Goal: Feedback & Contribution: Submit feedback/report problem

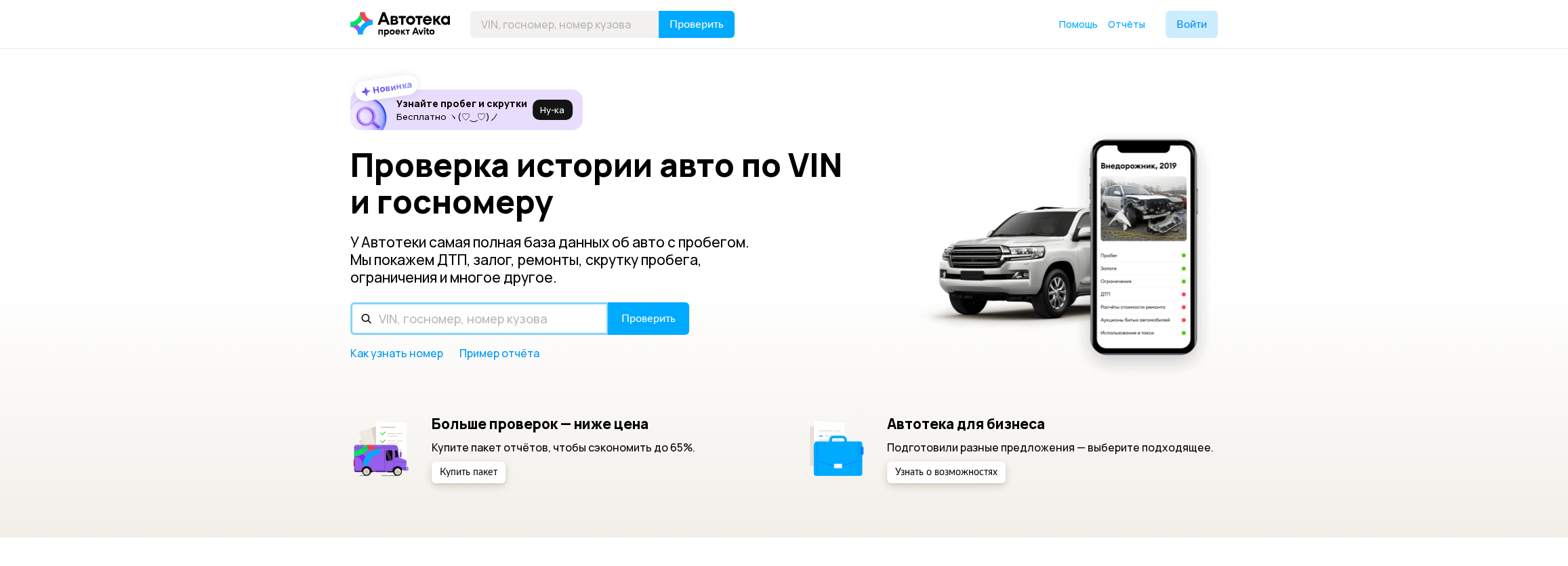
click at [474, 323] on input "text" at bounding box center [479, 318] width 258 height 33
type input "H"
type input "Р033АО799"
click at [646, 318] on span "Проверить" at bounding box center [649, 318] width 55 height 11
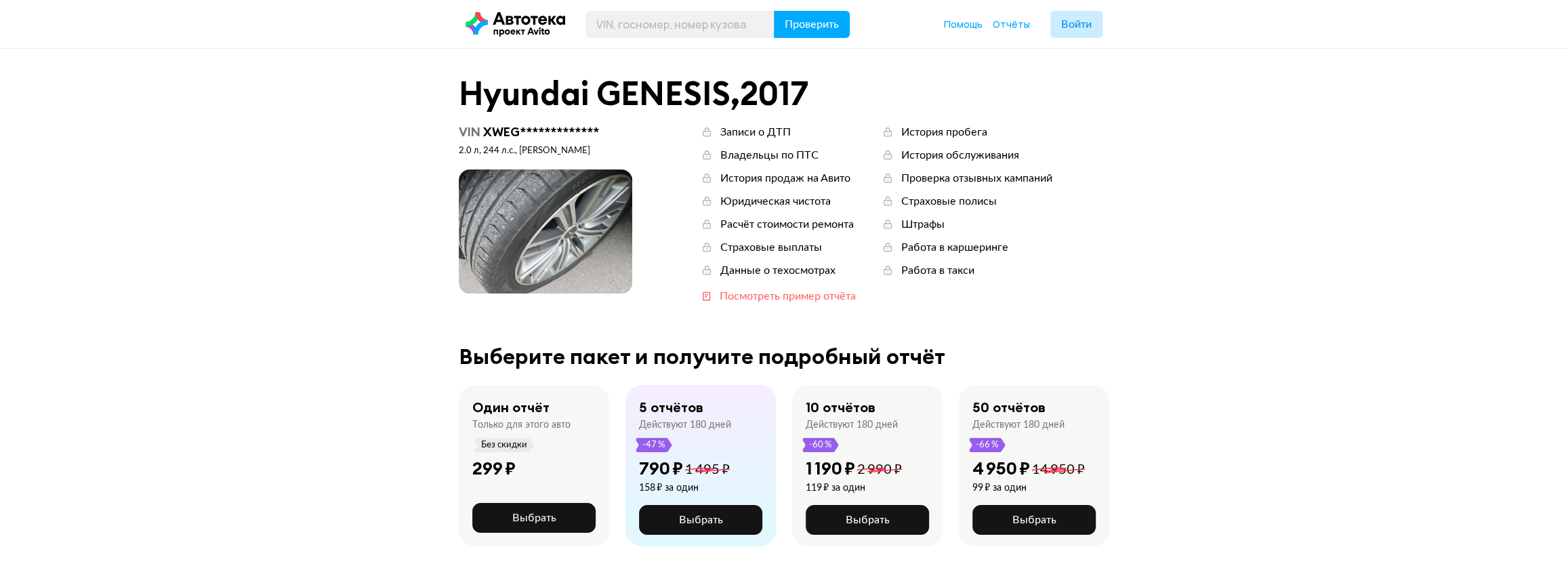
click at [773, 299] on div "Посмотреть пример отчёта" at bounding box center [788, 297] width 136 height 15
click at [498, 235] on span at bounding box center [545, 232] width 174 height 124
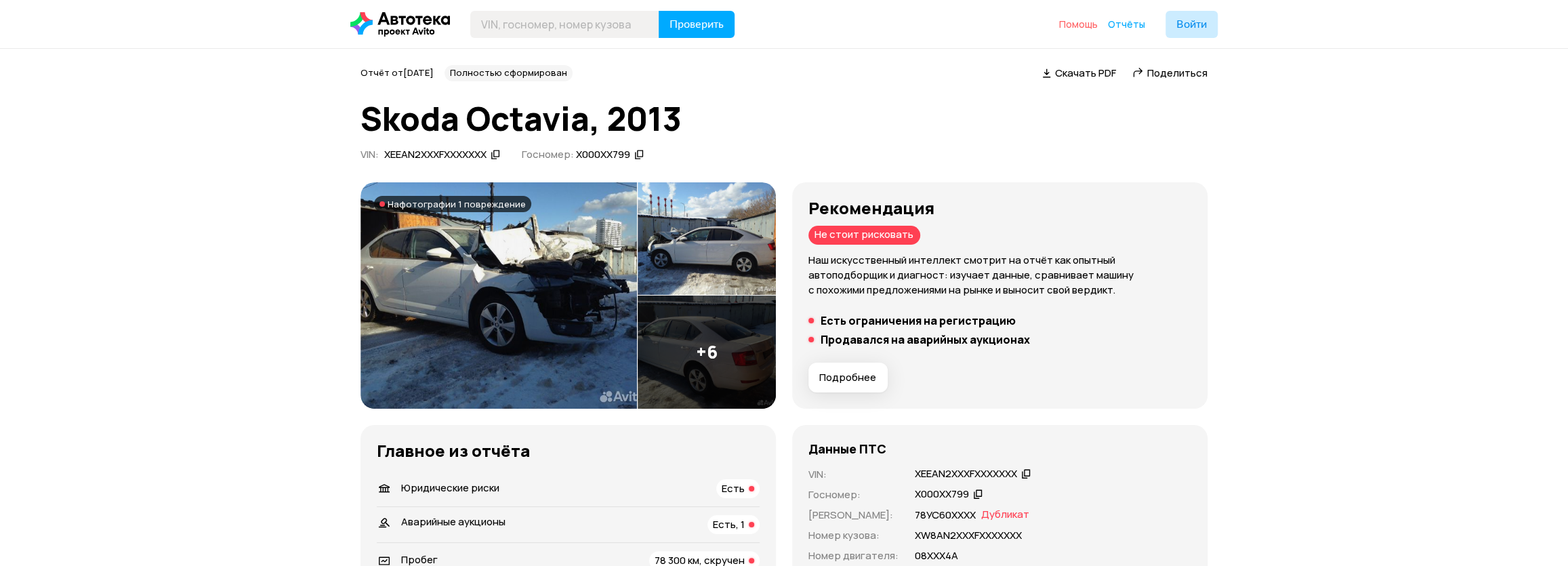
click at [1092, 24] on span "Помощь" at bounding box center [1078, 24] width 39 height 13
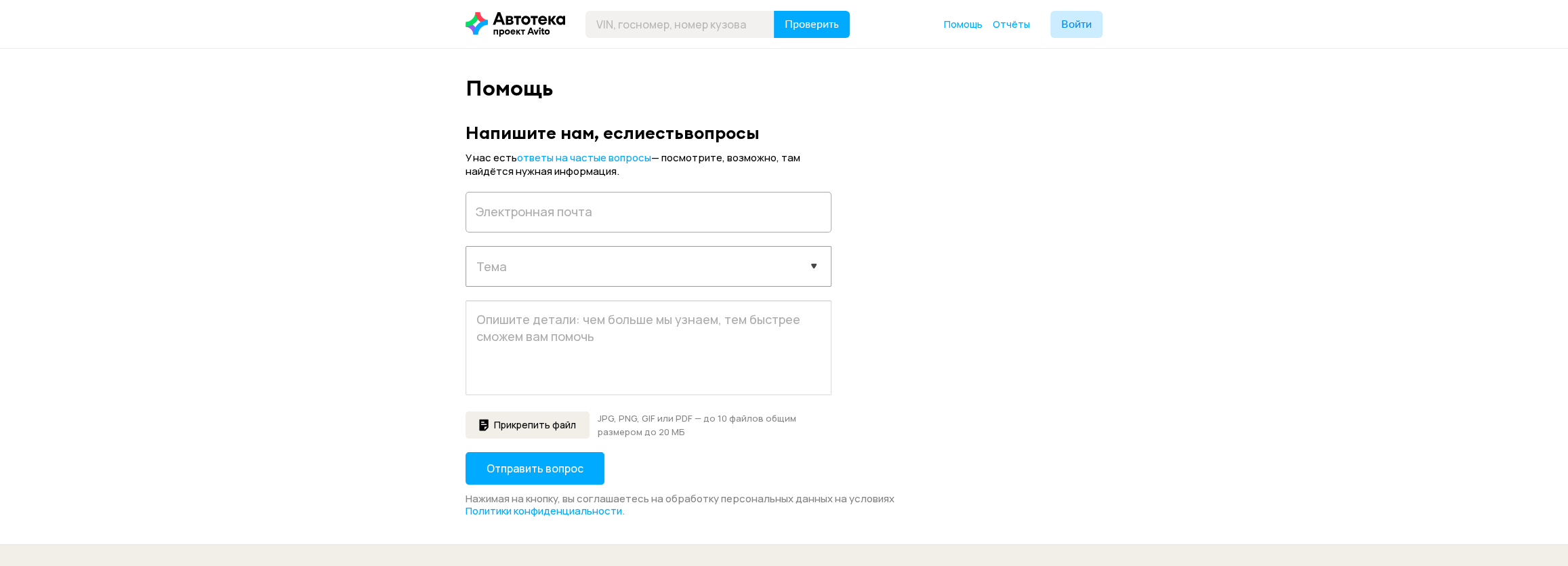
click at [815, 269] on select "Выберите тему запроса Отчёт не пришёл Покупка отчета Технические проблемы Содер…" at bounding box center [648, 265] width 365 height 38
select select "report"
click at [466, 247] on select "Выберите тему запроса Отчёт не пришёл Покупка отчета Технические проблемы Содер…" at bounding box center [648, 265] width 365 height 38
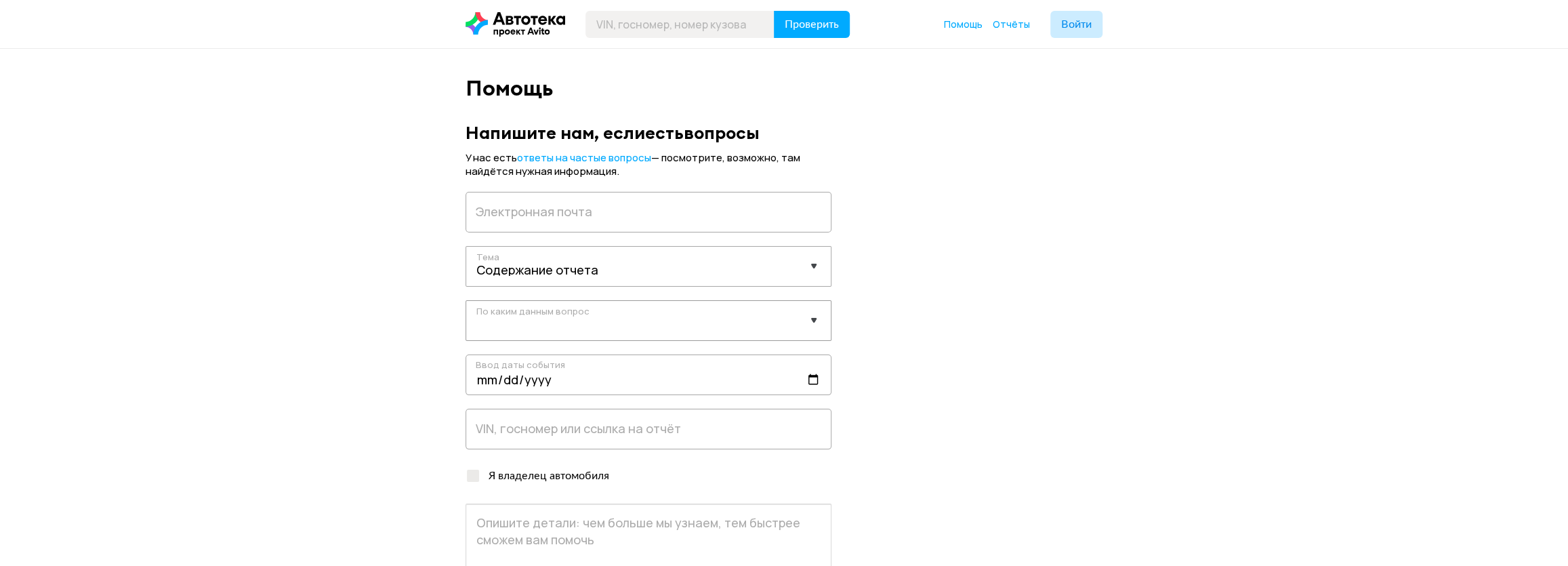
click at [692, 318] on select "Выберите данные Пробег История объявлений ДТП Расчёты стоимости Характеристики …" at bounding box center [648, 319] width 365 height 38
select select "other"
click at [466, 301] on select "Выберите данные Пробег История объявлений ДТП Расчёты стоимости Характеристики …" at bounding box center [648, 319] width 365 height 38
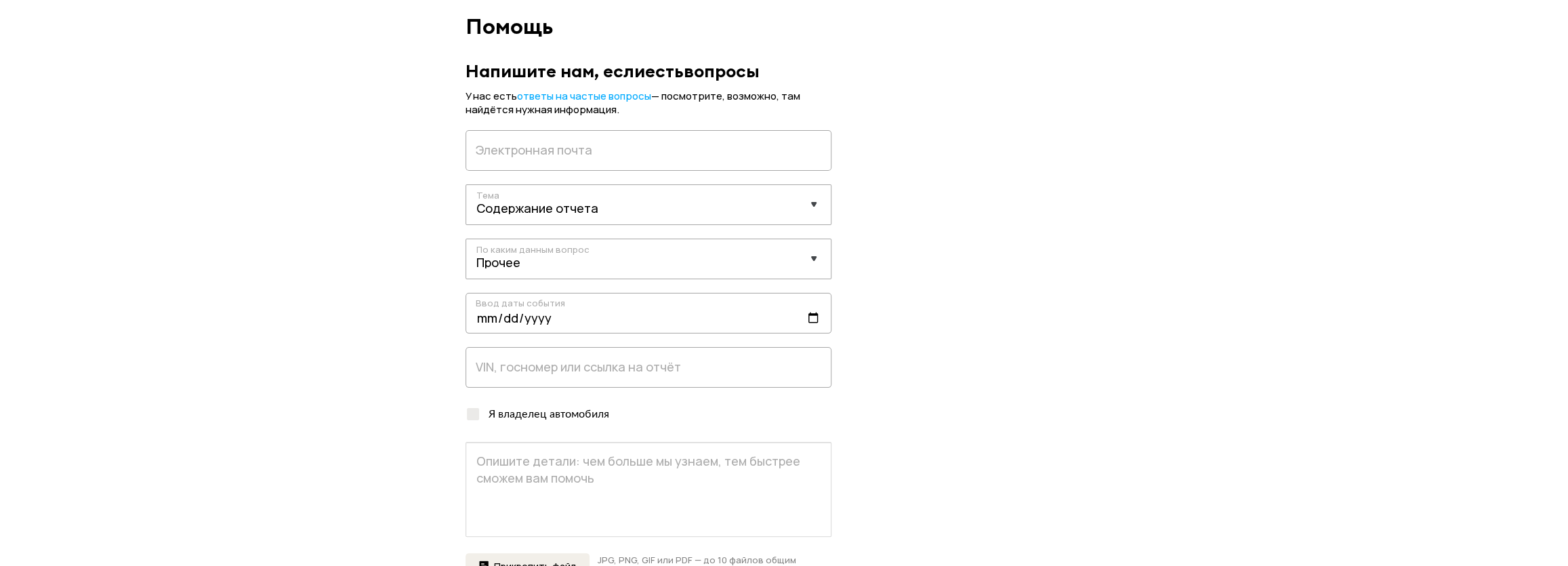
scroll to position [61, 0]
click at [631, 152] on input "email" at bounding box center [648, 151] width 366 height 41
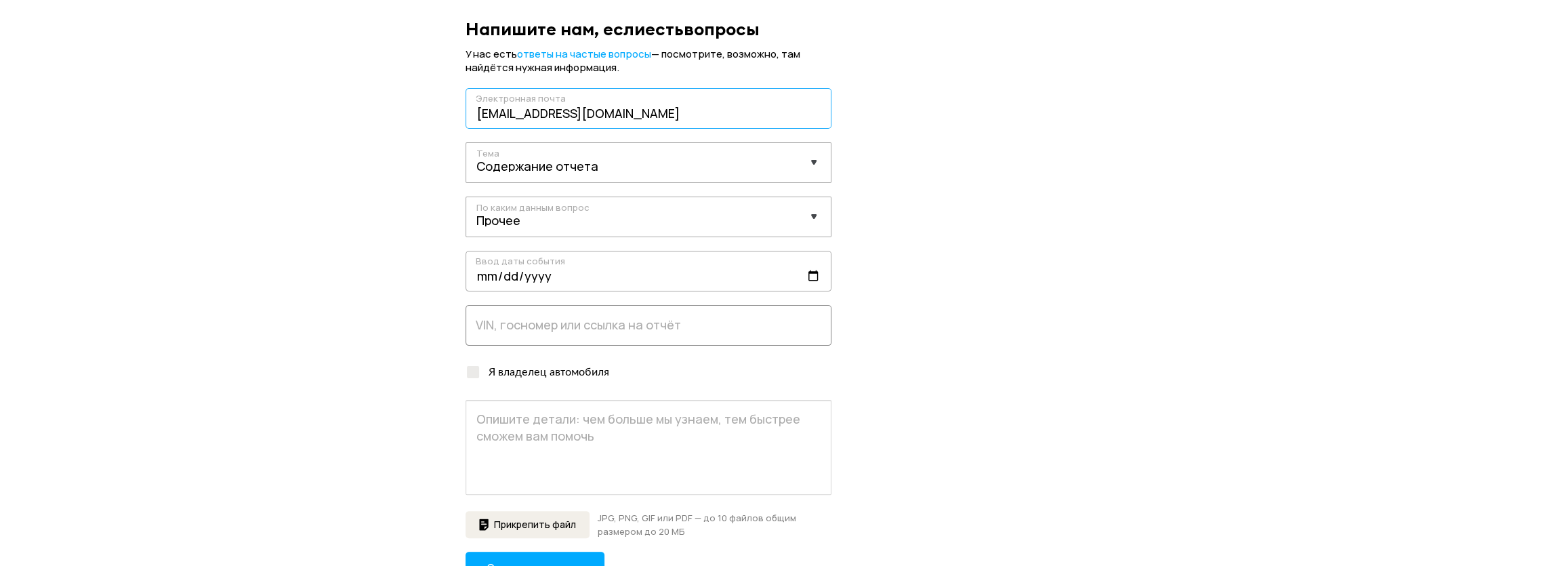
scroll to position [123, 0]
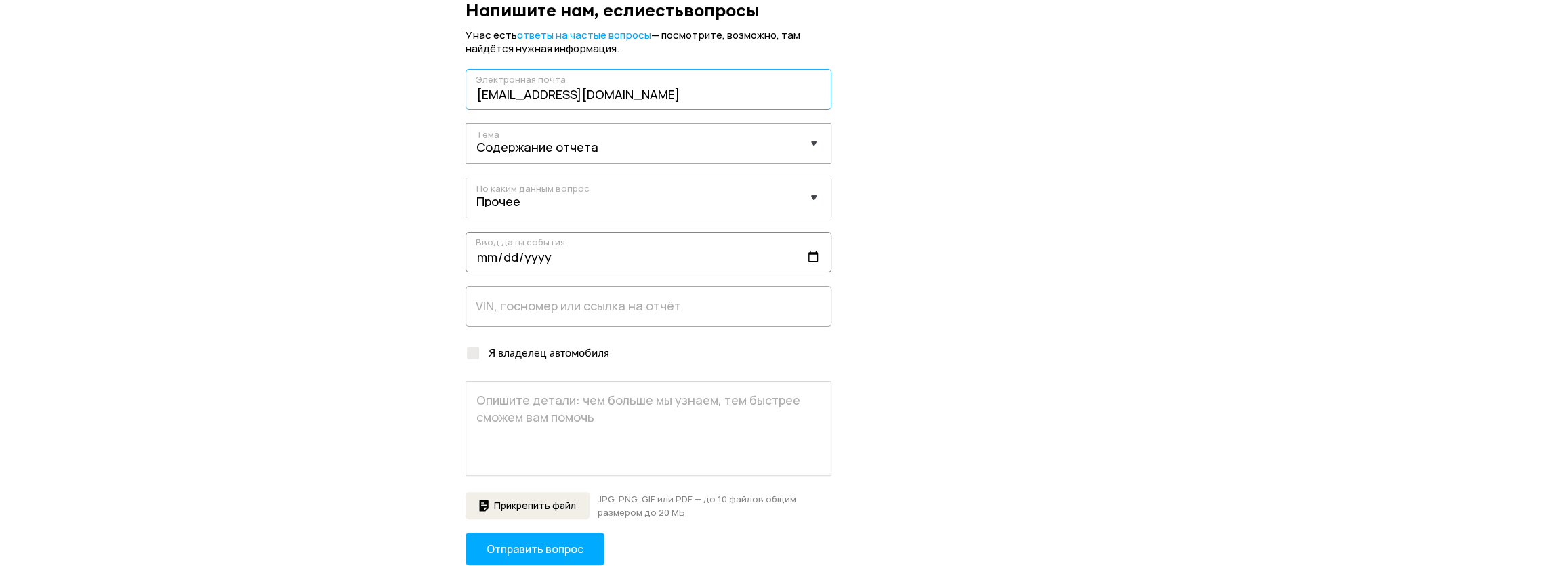
type input "tile8@yandex.ru"
click at [812, 256] on input "date" at bounding box center [648, 252] width 366 height 41
type input "2025-09-01"
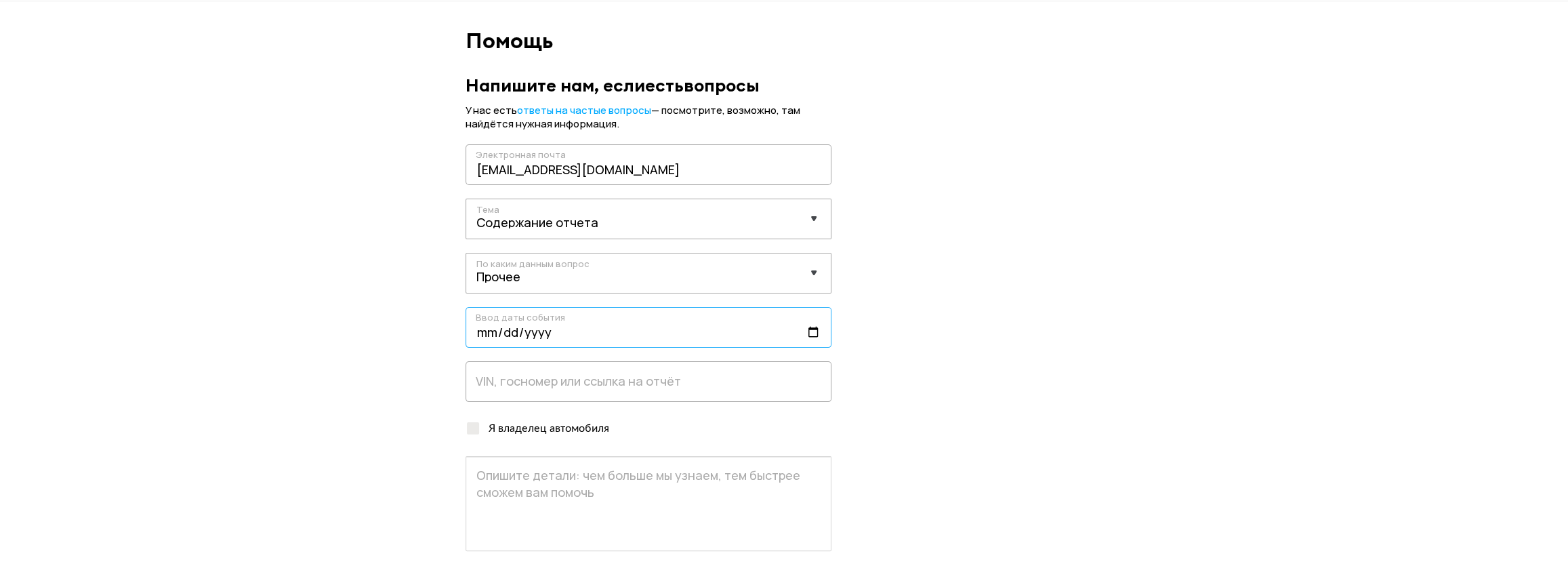
scroll to position [0, 0]
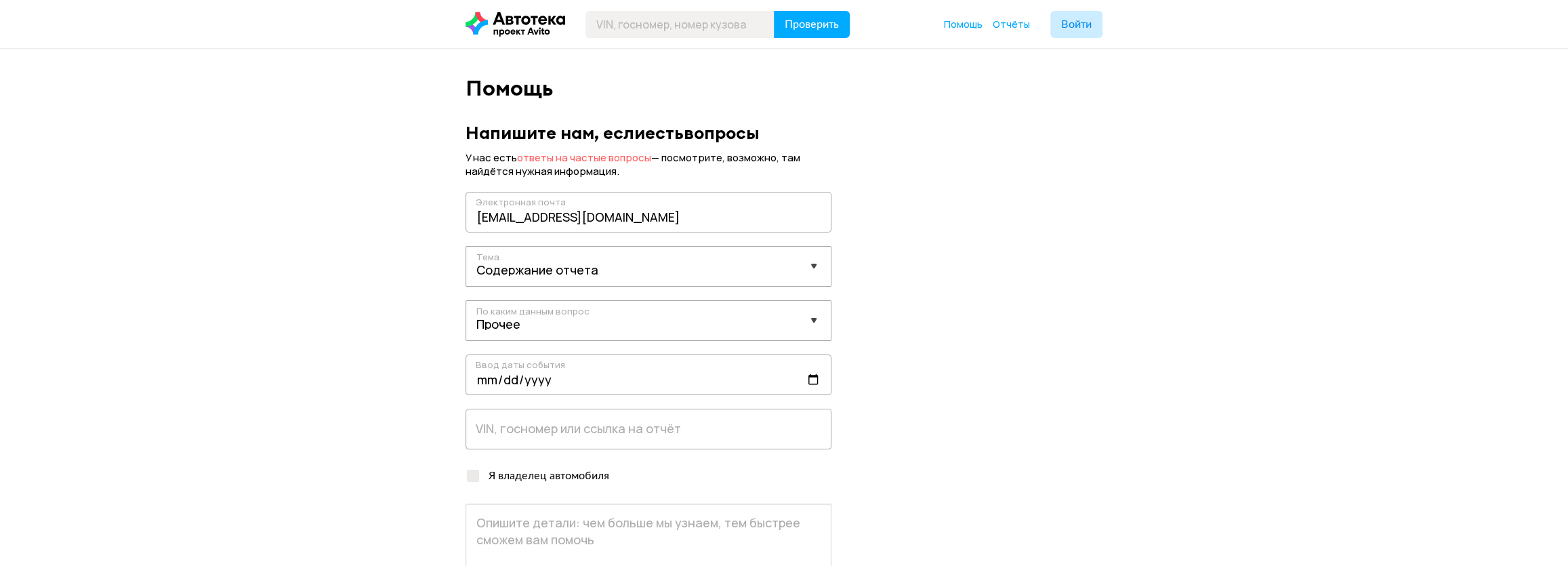
click at [624, 161] on span "ответы на частые вопросы" at bounding box center [584, 158] width 134 height 14
click at [401, 308] on div "Помощь Напишите нам, если есть вопросы У нас есть ответы на частые вопросы — по…" at bounding box center [784, 398] width 1568 height 699
